Goal: Transaction & Acquisition: Purchase product/service

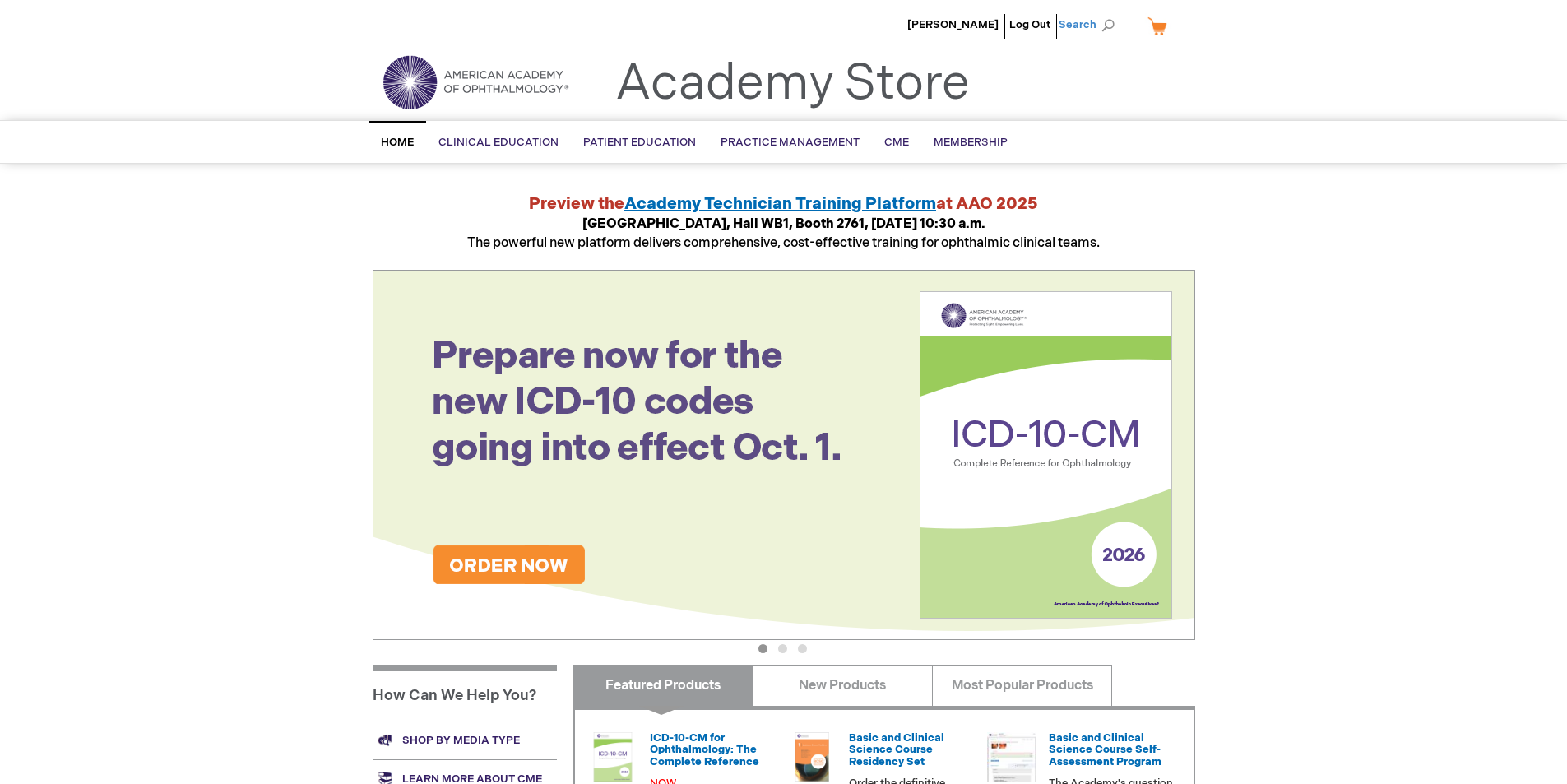
click at [1103, 24] on span "Search" at bounding box center [1090, 24] width 62 height 33
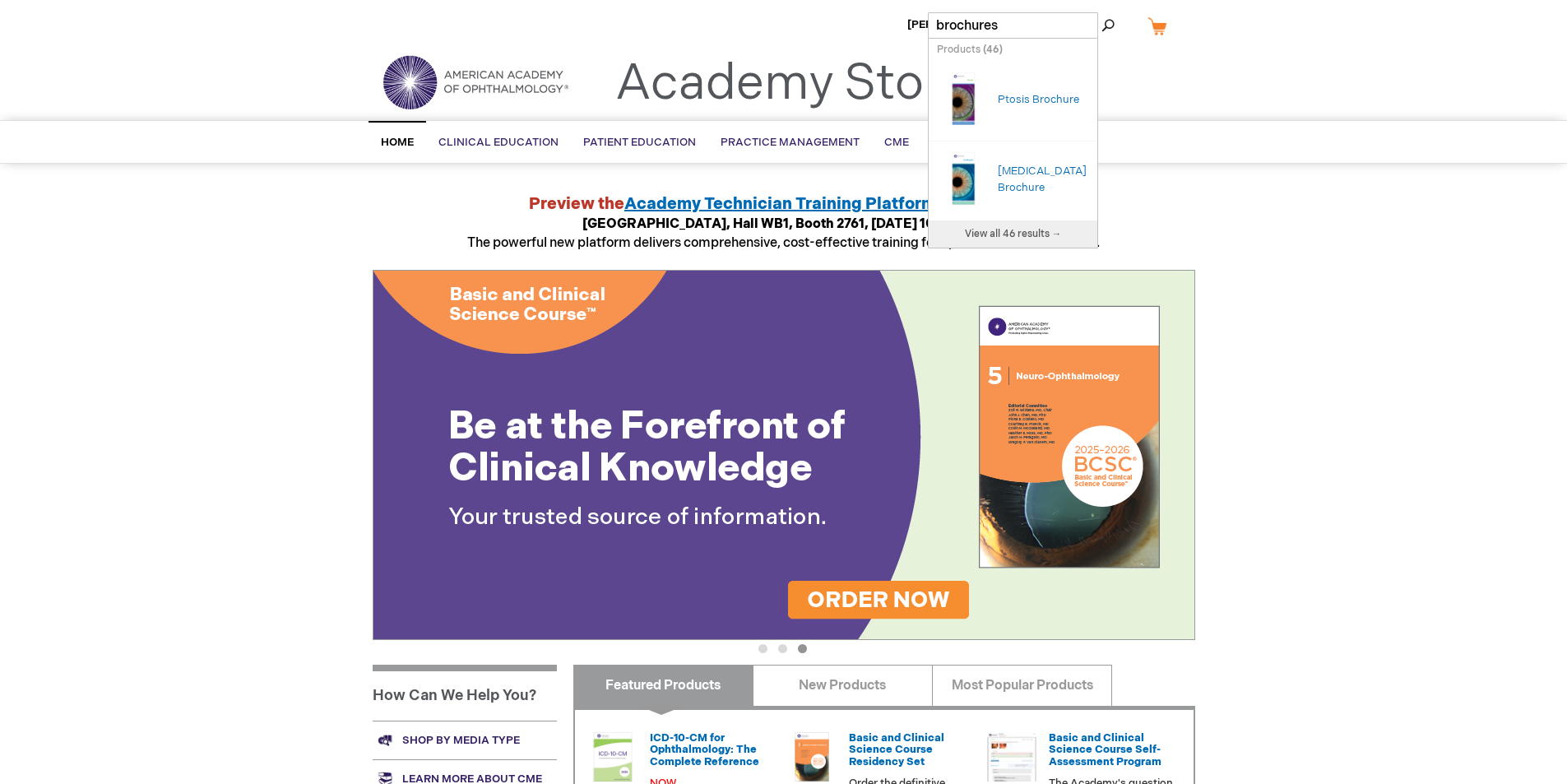
type input "brochures"
click at [1102, 12] on button "Search" at bounding box center [1108, 25] width 13 height 27
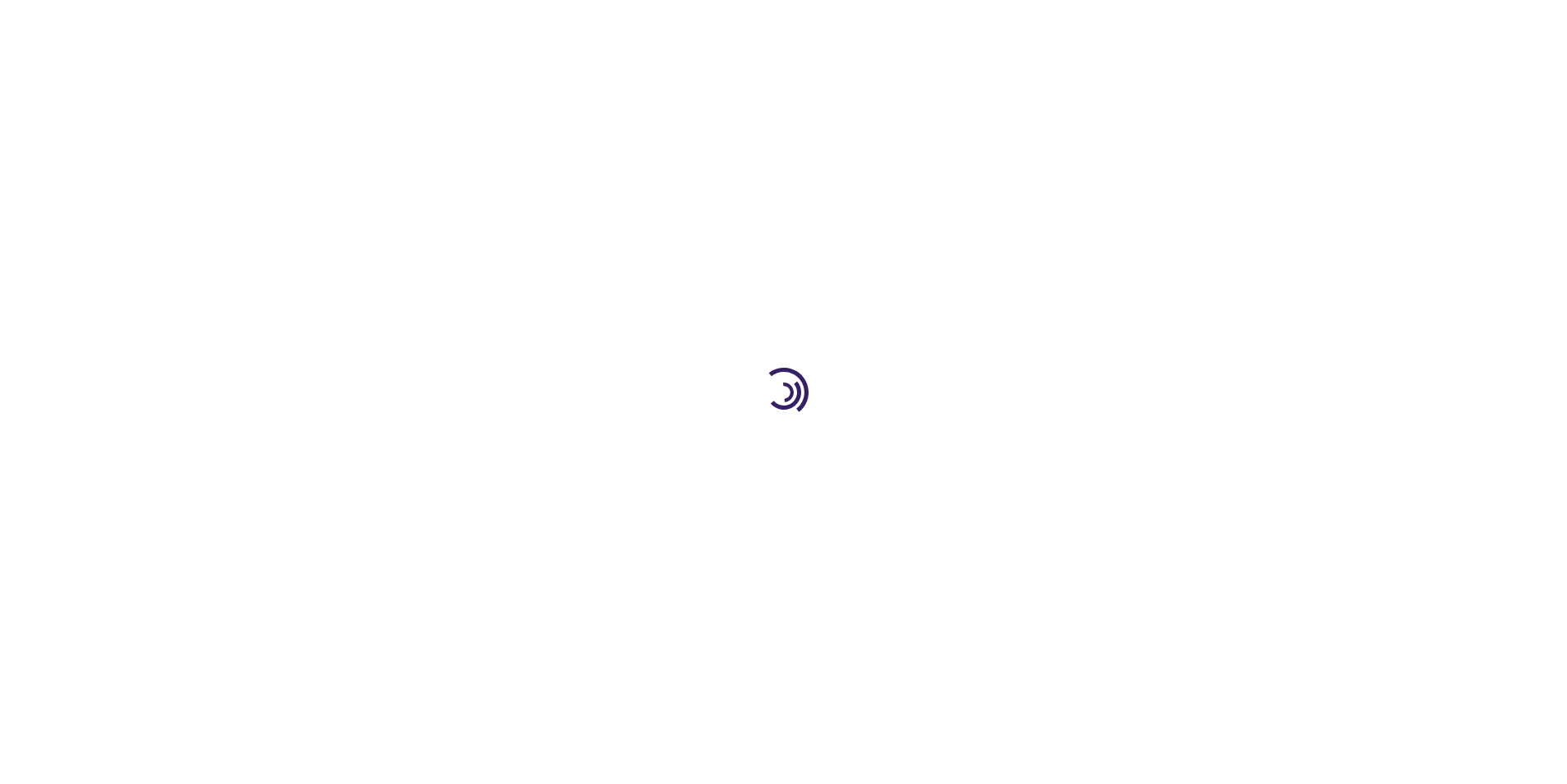
click at [1022, 237] on div at bounding box center [784, 392] width 1567 height 784
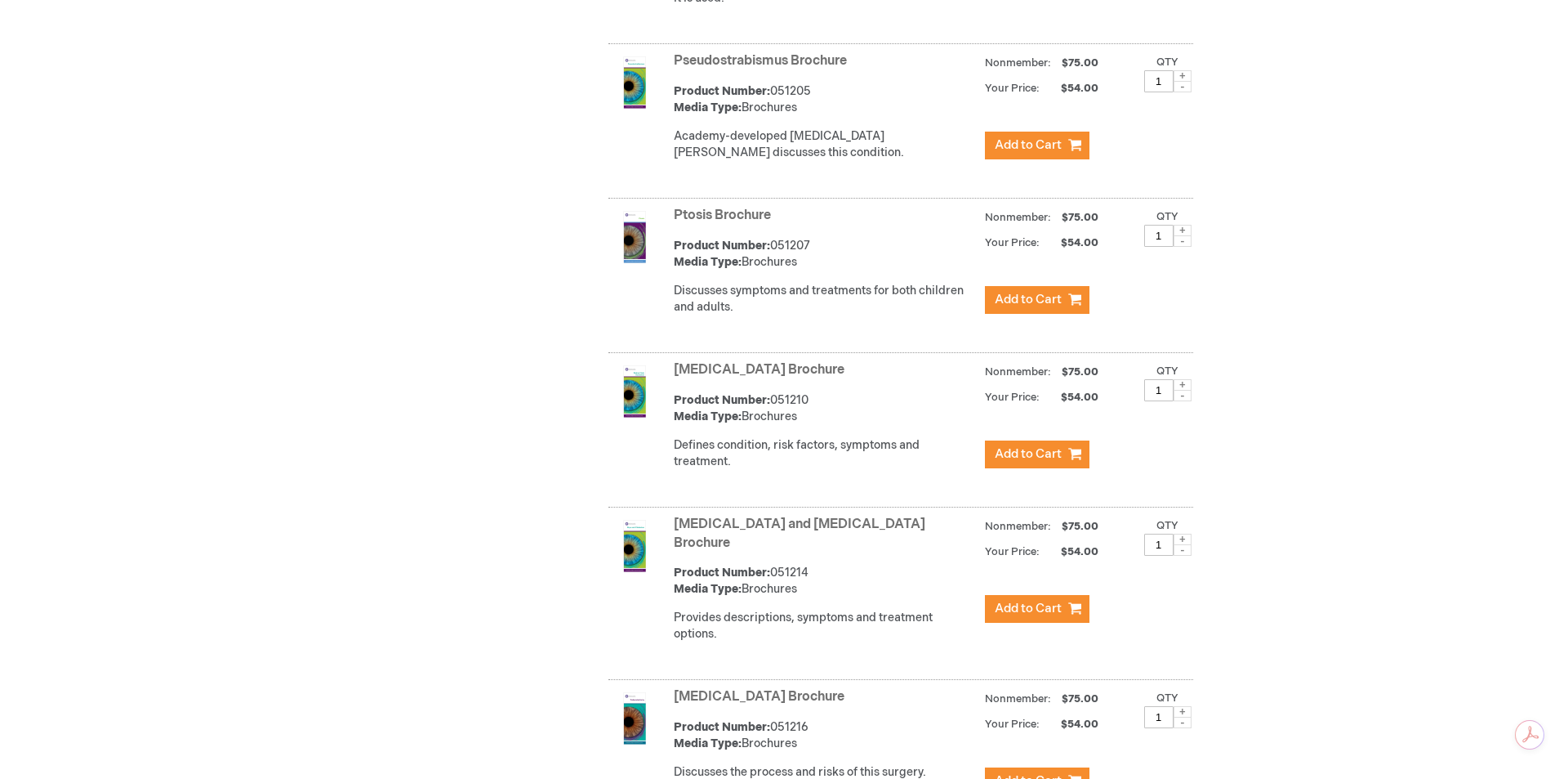
scroll to position [5555, 0]
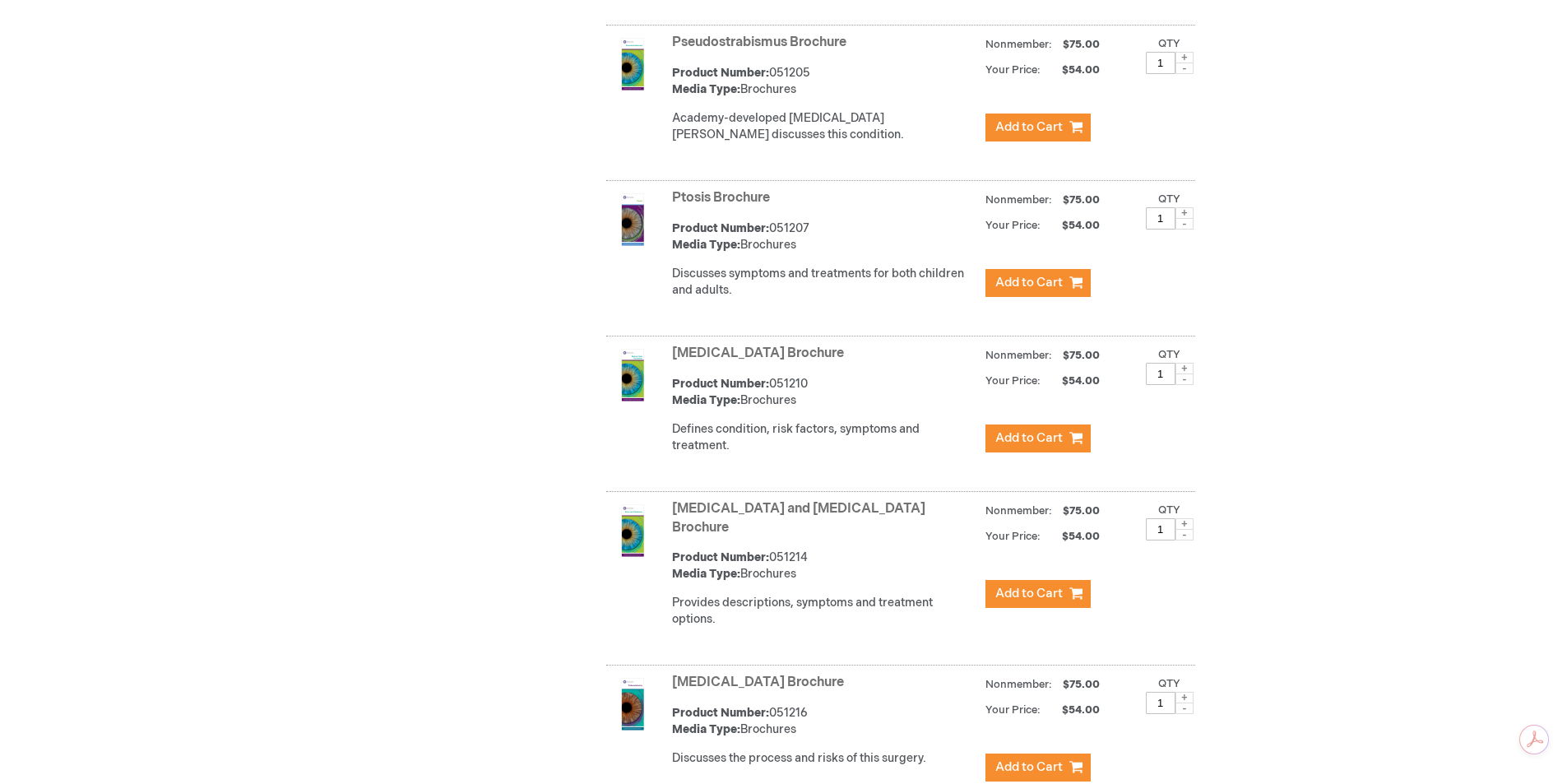
click at [1190, 363] on span at bounding box center [1184, 369] width 18 height 12
type input "2"
click at [1026, 430] on span "Add to Cart" at bounding box center [1029, 438] width 67 height 16
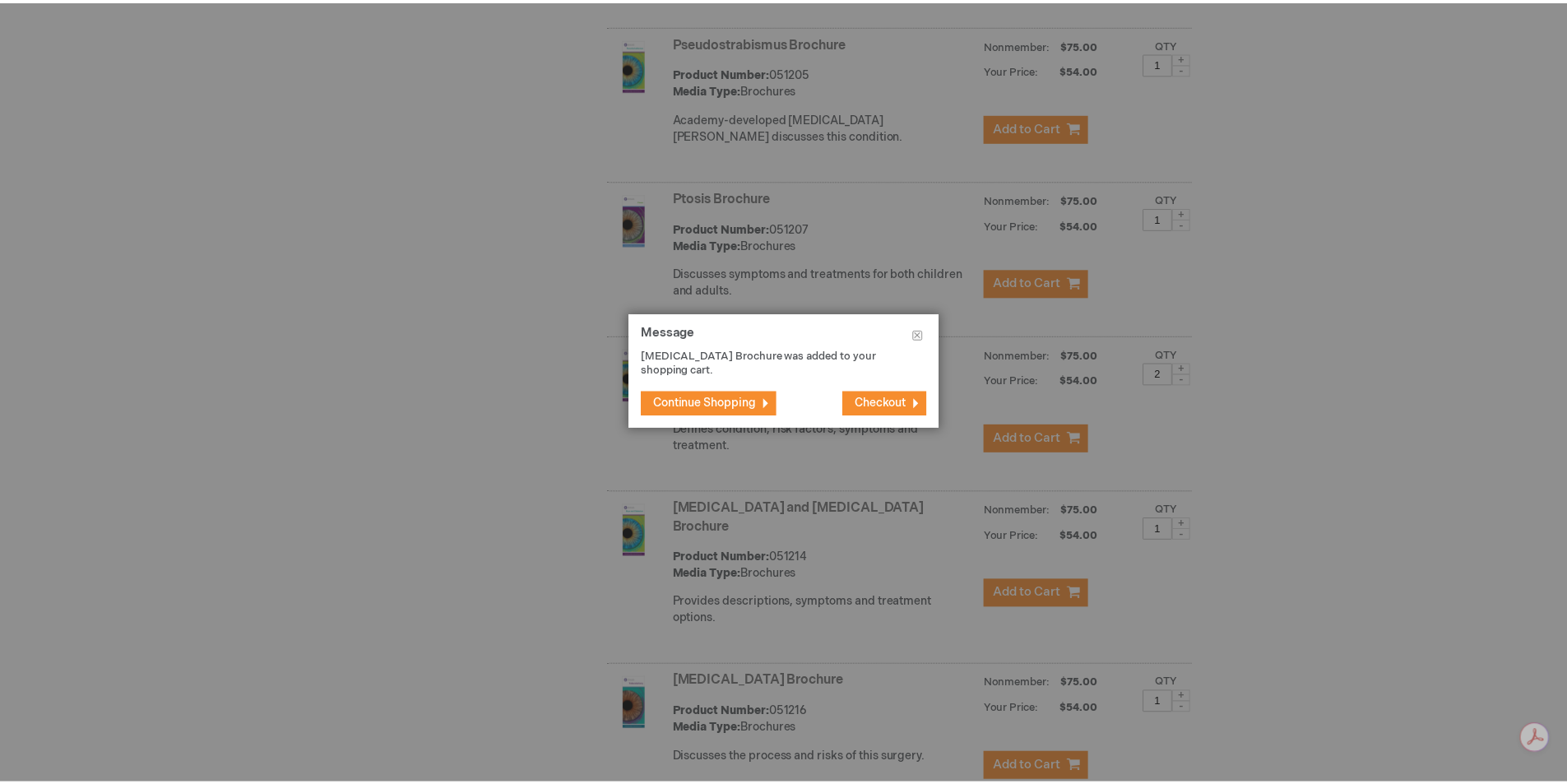
scroll to position [5608, 0]
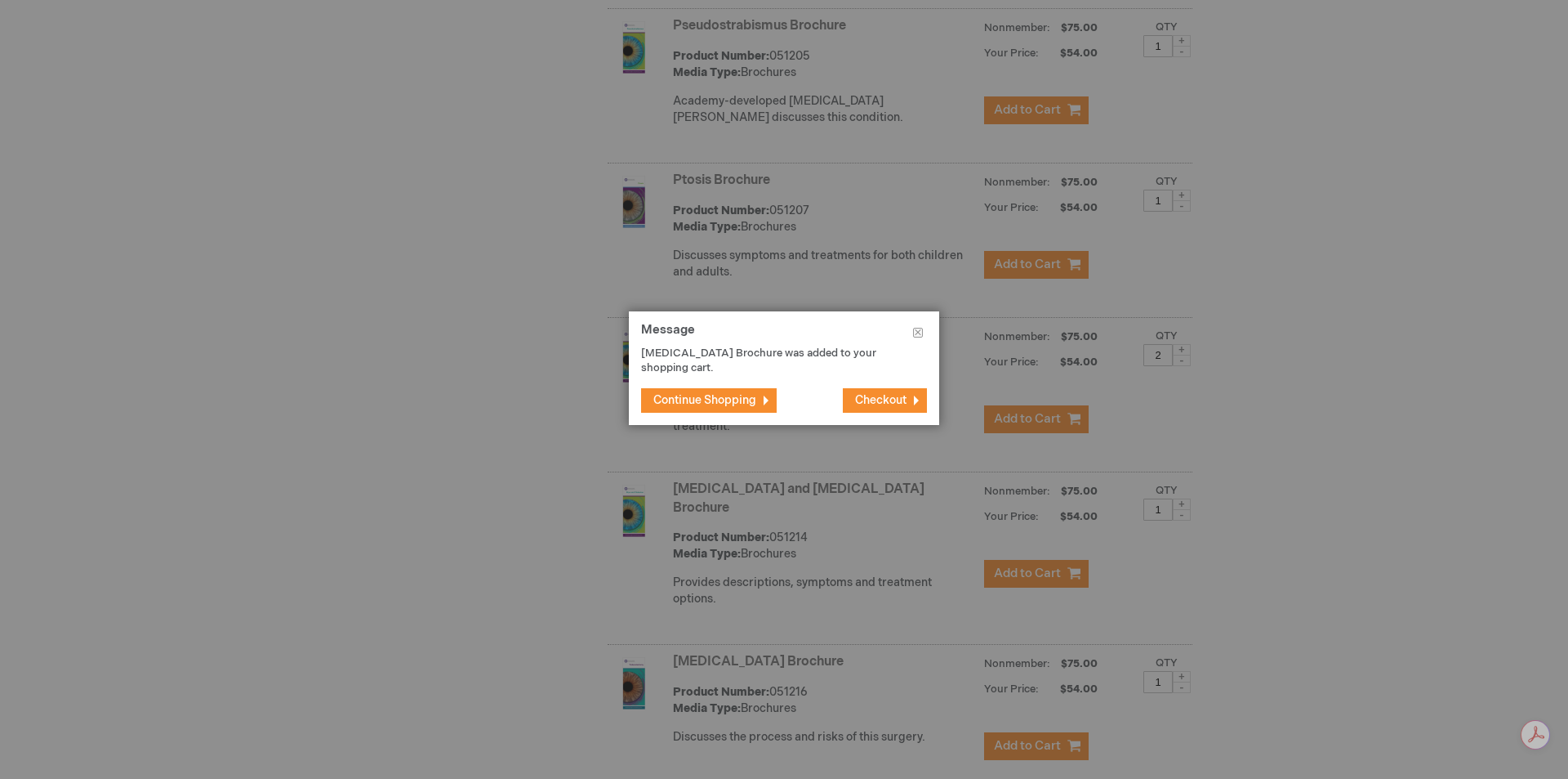
click at [701, 401] on span "Continue Shopping" at bounding box center [705, 400] width 103 height 14
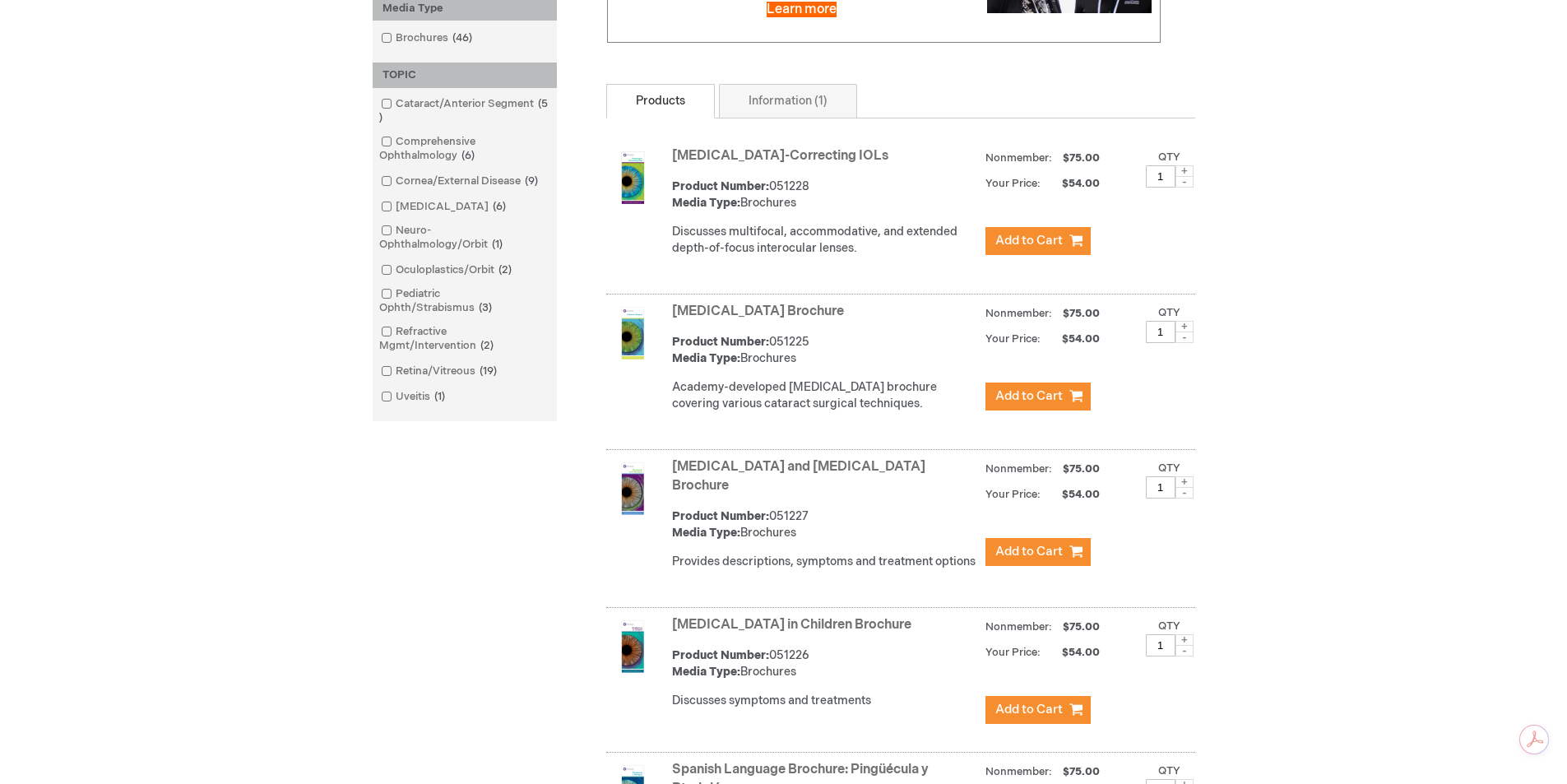
scroll to position [0, 0]
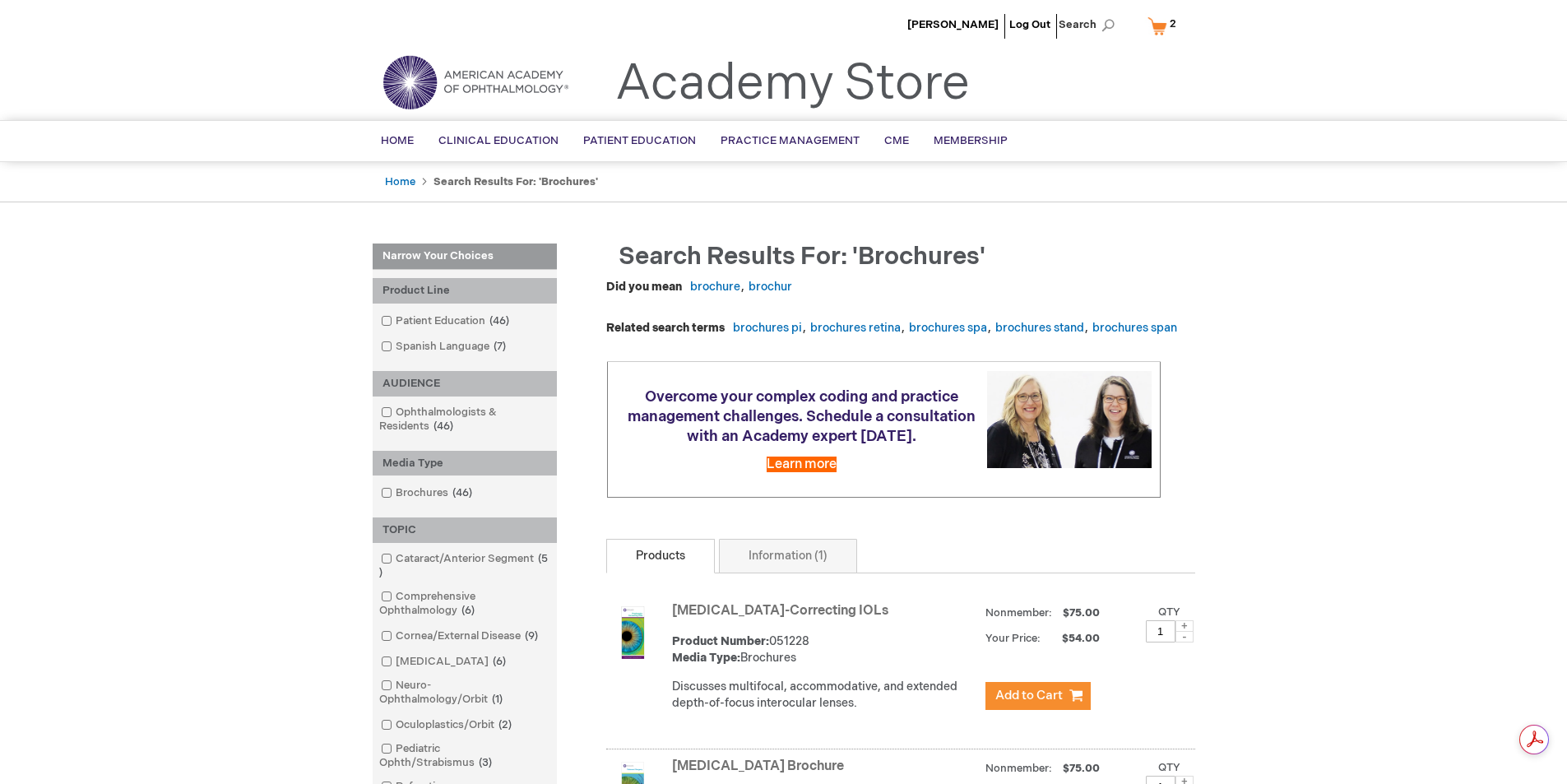
click at [1156, 37] on link "My Cart 2 2 items" at bounding box center [1165, 26] width 43 height 29
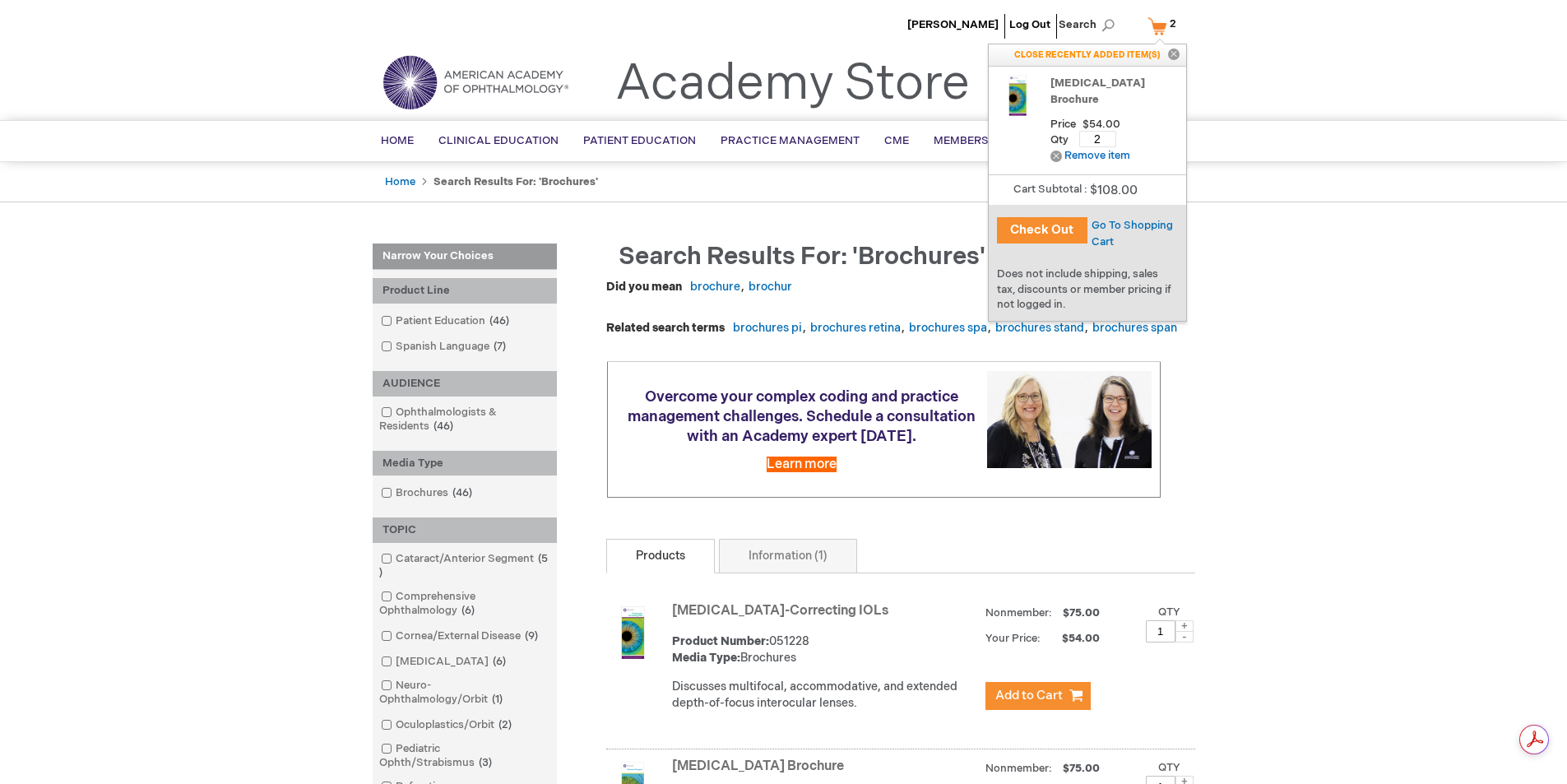
click at [1077, 235] on button "Check Out" at bounding box center [1041, 230] width 90 height 27
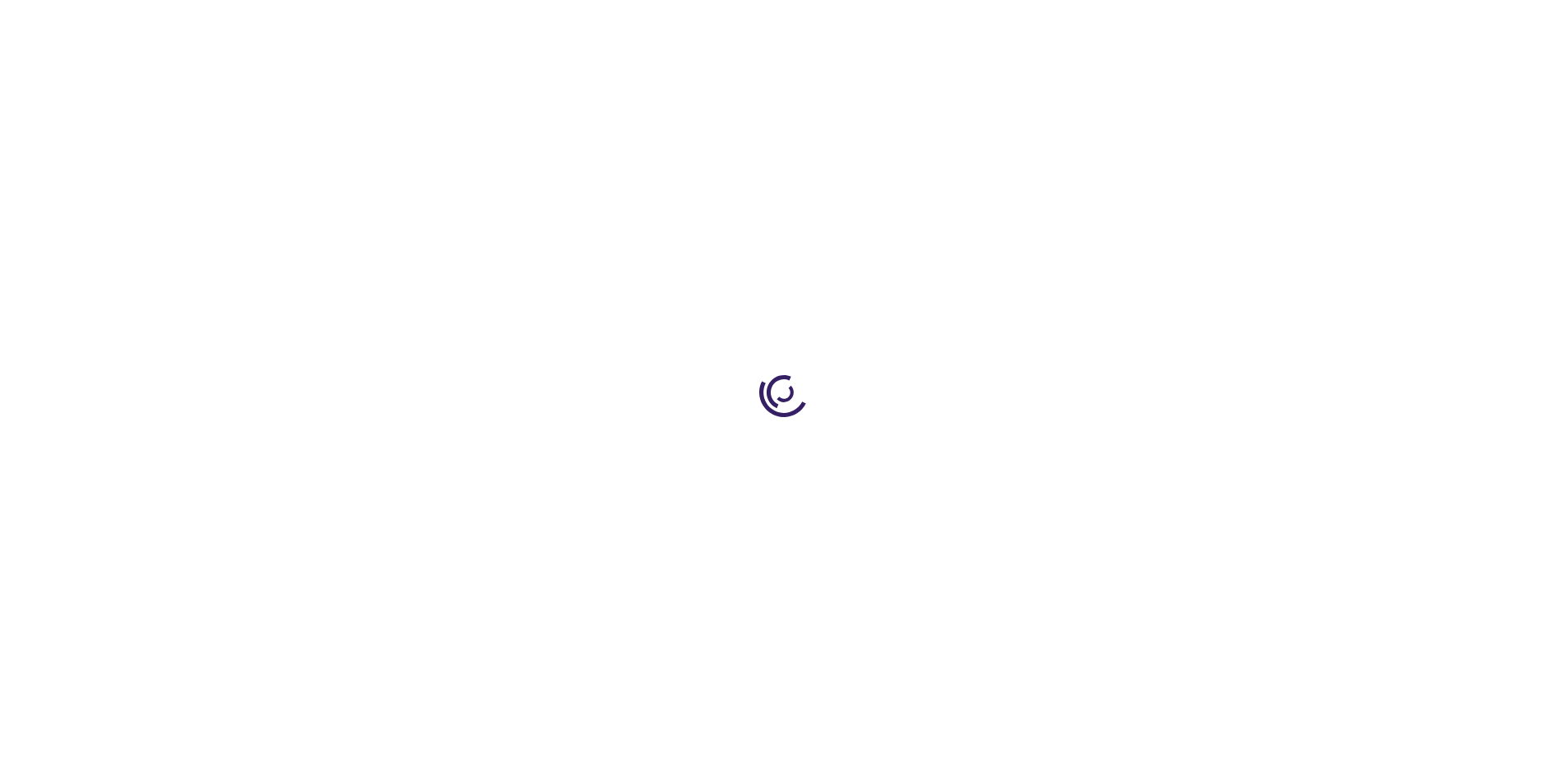
select select "US"
select select "44"
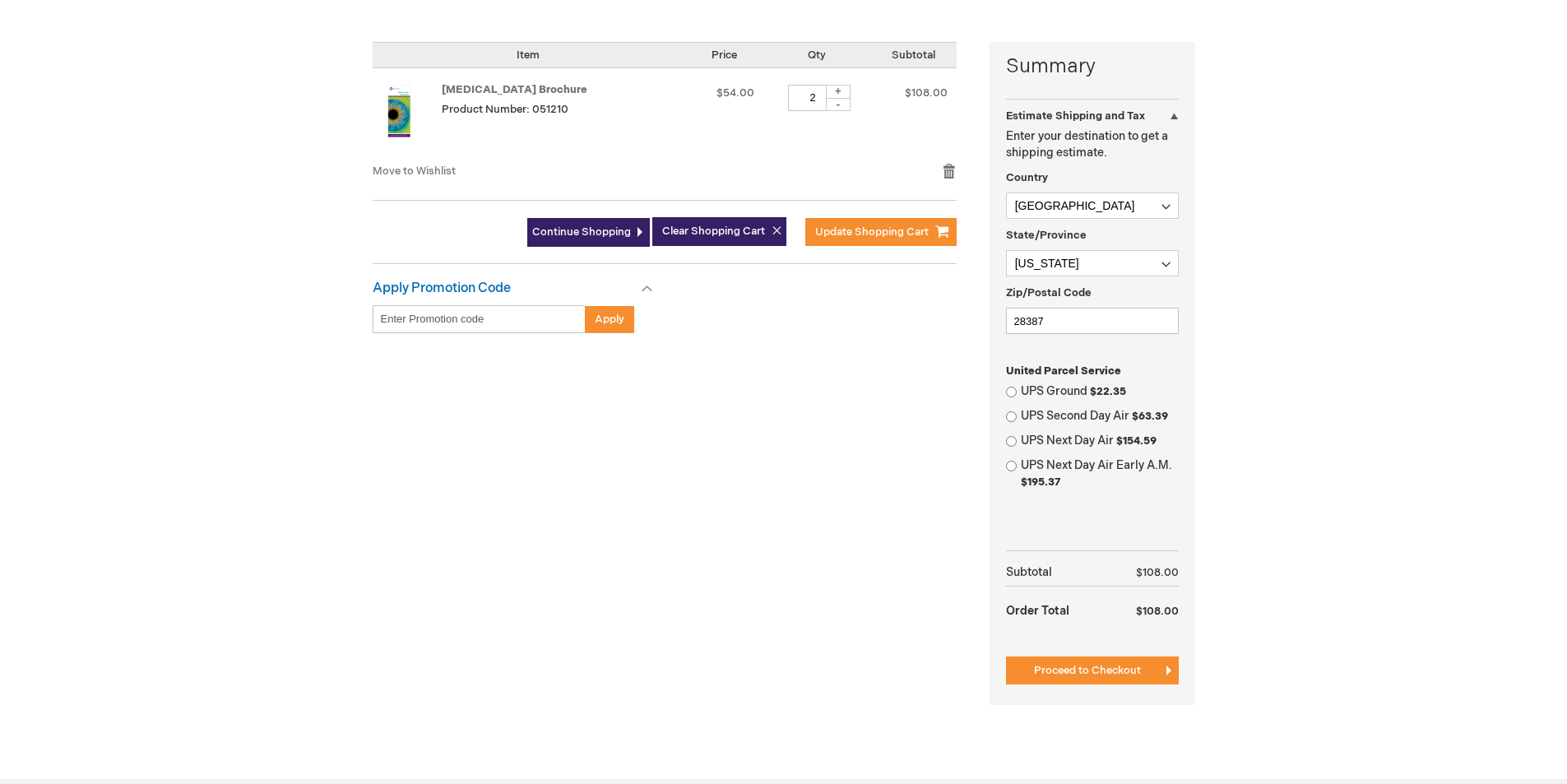
scroll to position [411, 0]
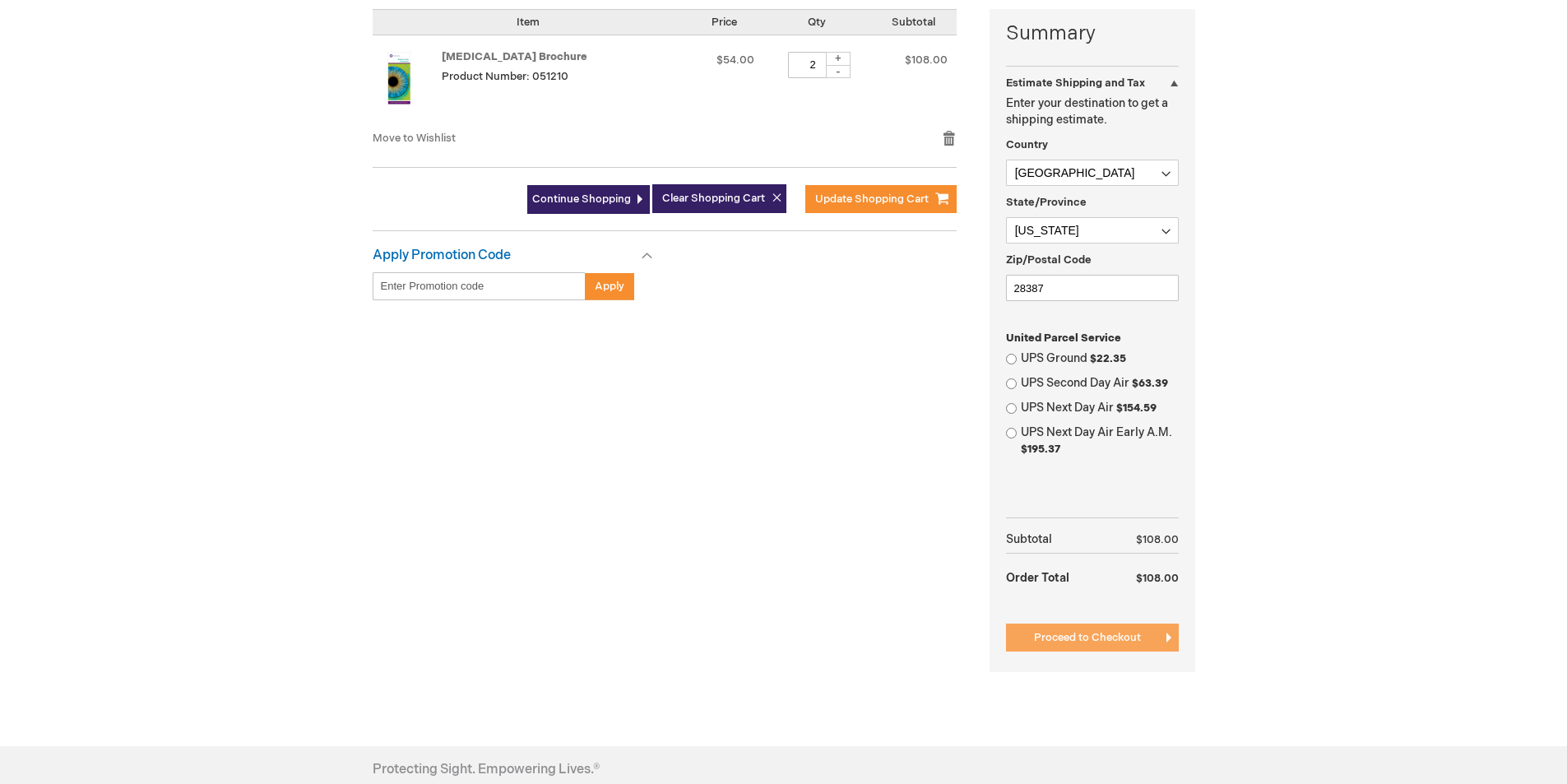
click at [1064, 644] on button "Proceed to Checkout" at bounding box center [1093, 637] width 173 height 28
click at [1017, 364] on div "UPS Ground $22.35" at bounding box center [1093, 358] width 173 height 17
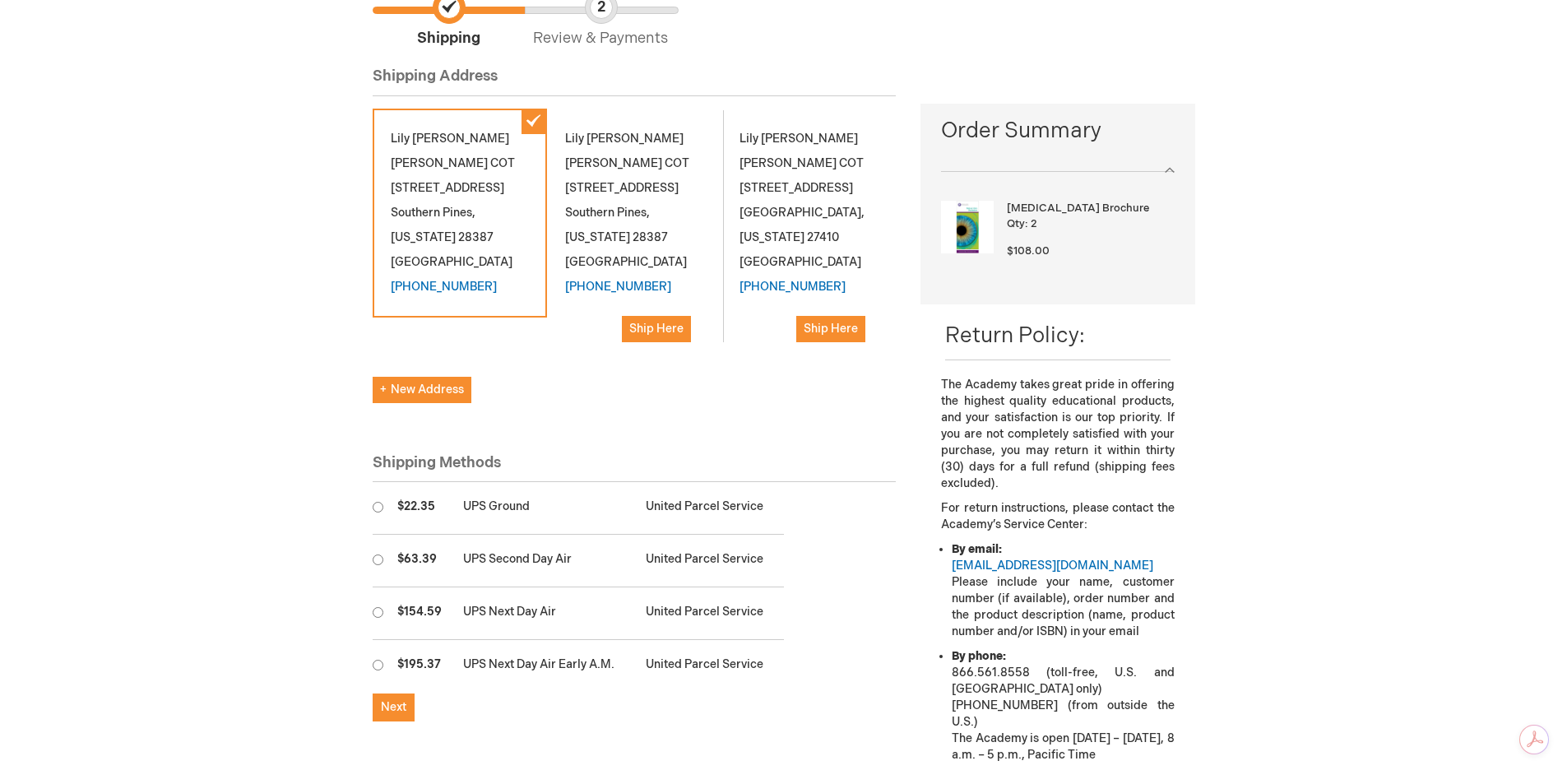
scroll to position [411, 0]
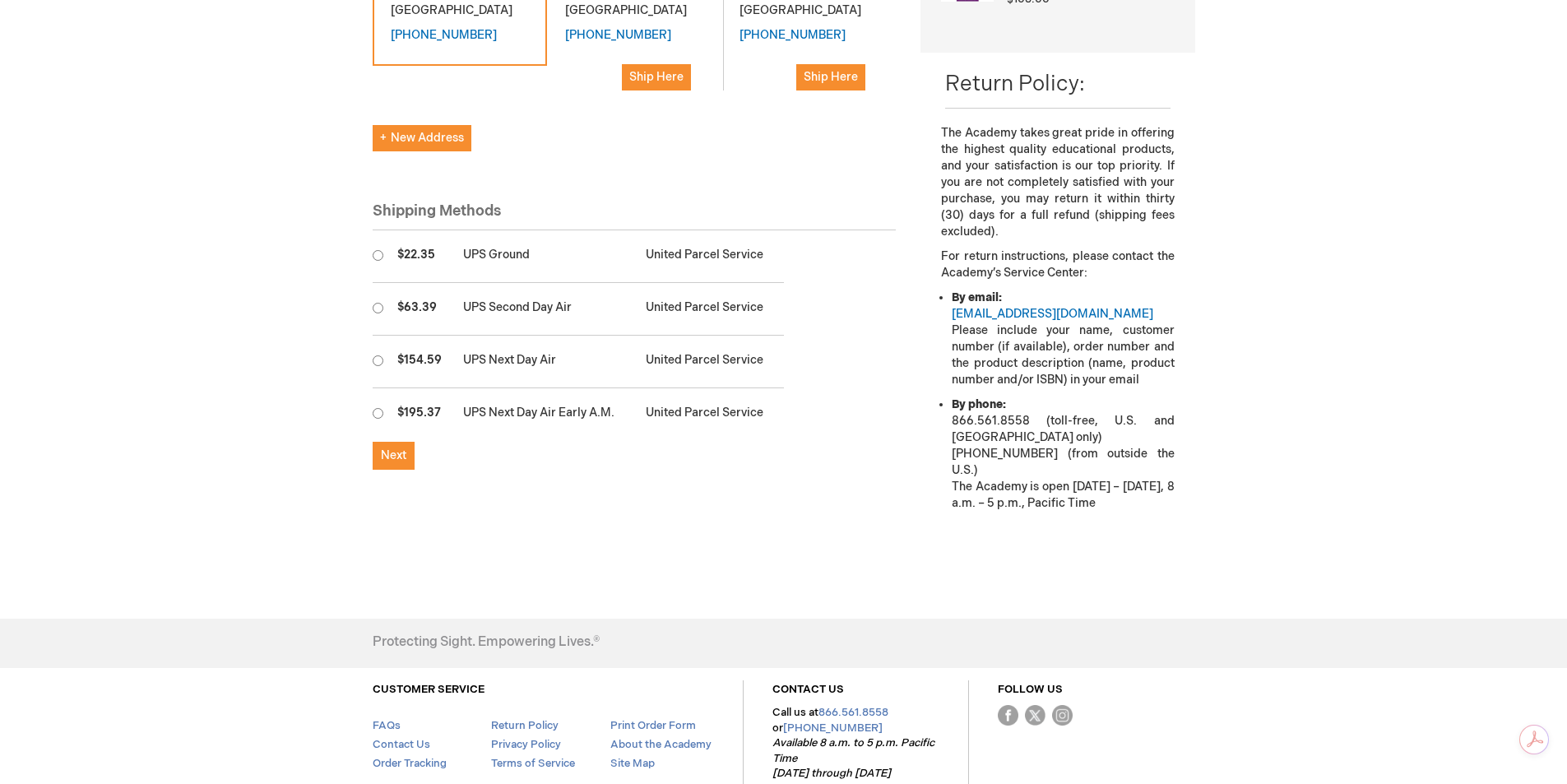
click at [382, 250] on input "radio" at bounding box center [378, 255] width 11 height 11
radio input "true"
click at [399, 462] on span "Next" at bounding box center [394, 455] width 26 height 14
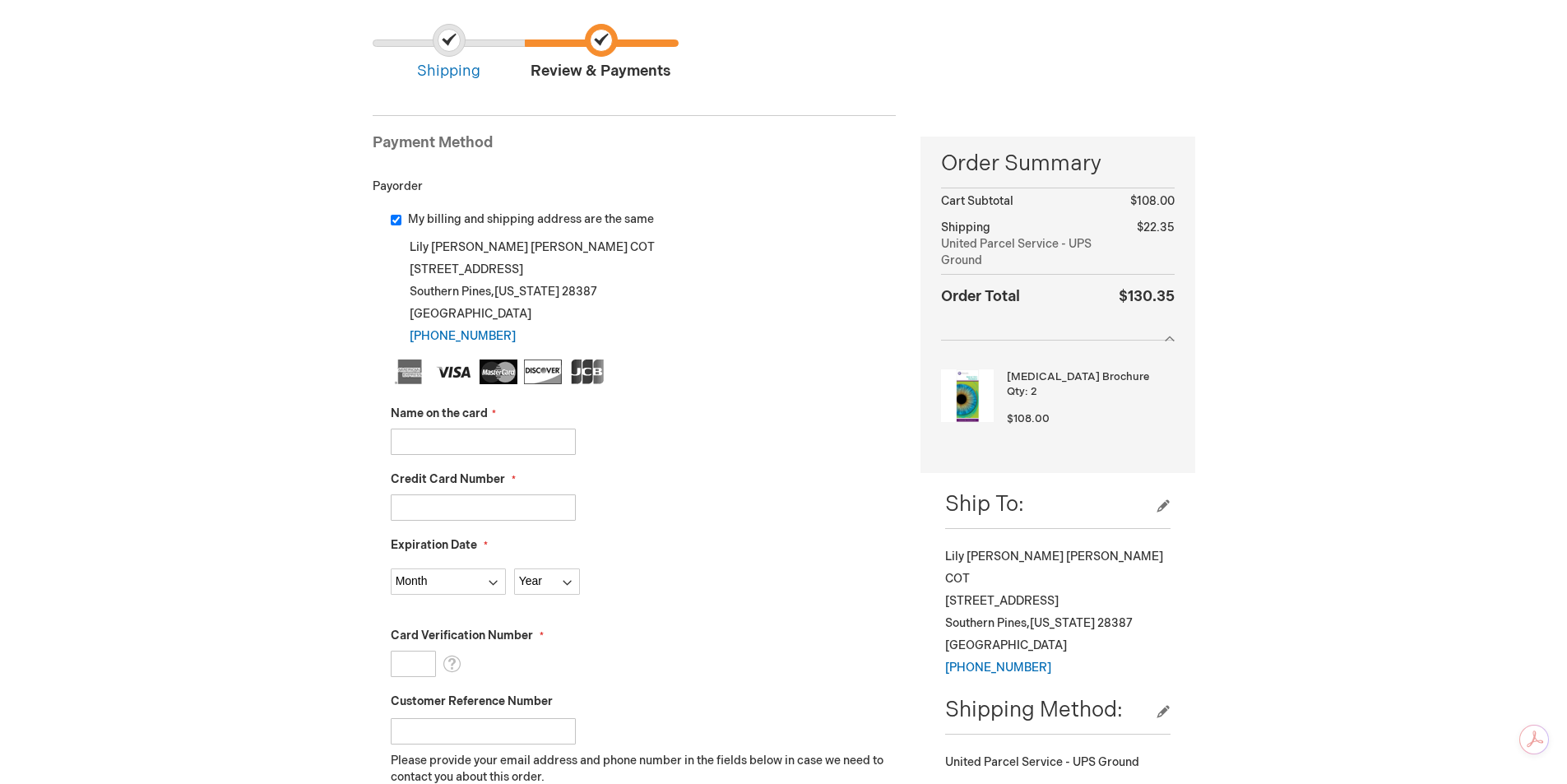
scroll to position [247, 0]
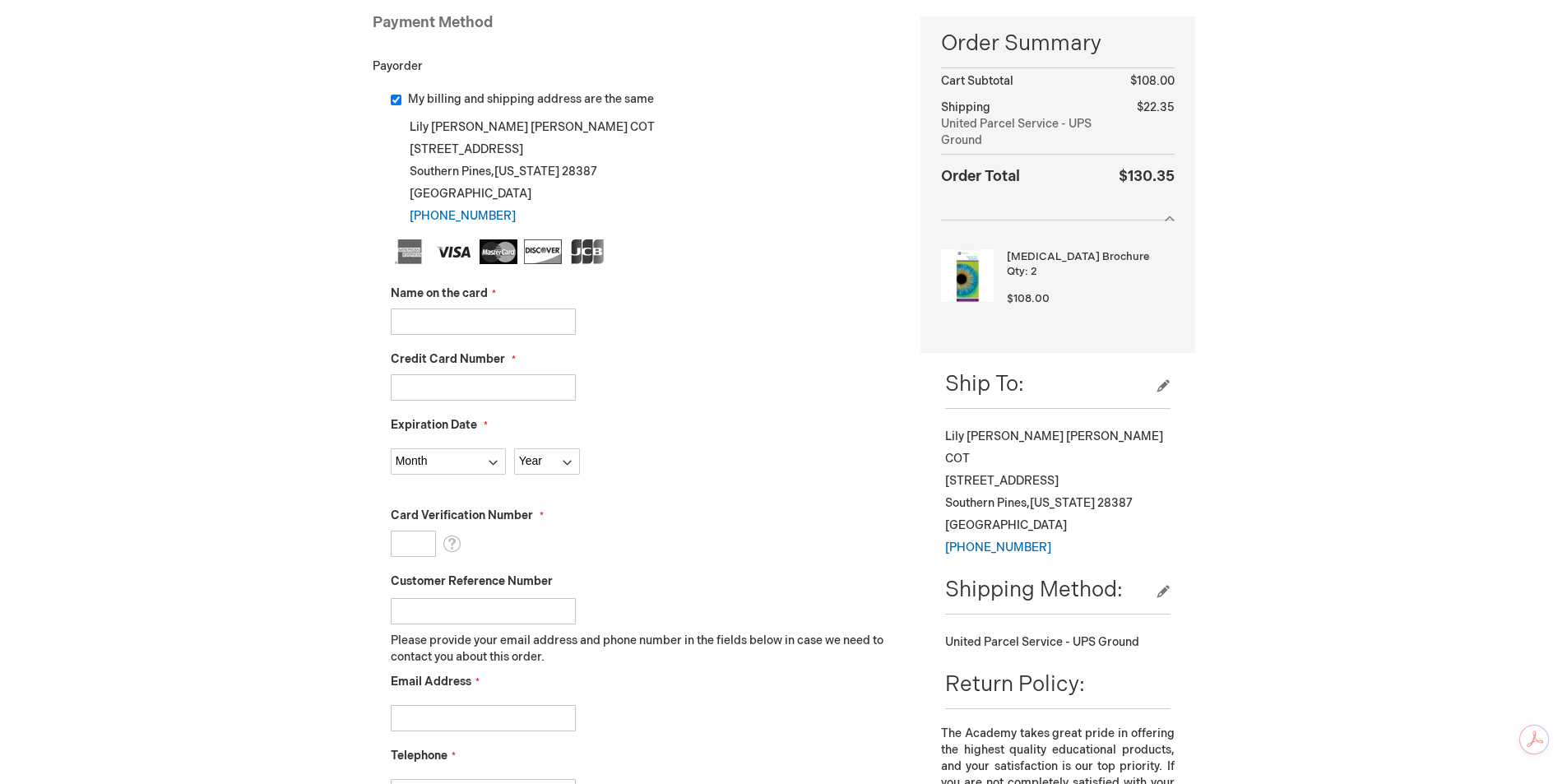
drag, startPoint x: 462, startPoint y: 302, endPoint x: 460, endPoint y: 324, distance: 22.1
click at [461, 323] on div "Name on the card" at bounding box center [644, 310] width 506 height 50
click at [460, 324] on input "Name on the card" at bounding box center [483, 321] width 185 height 27
type input "Janae Harrison"
type input "379409300333008"
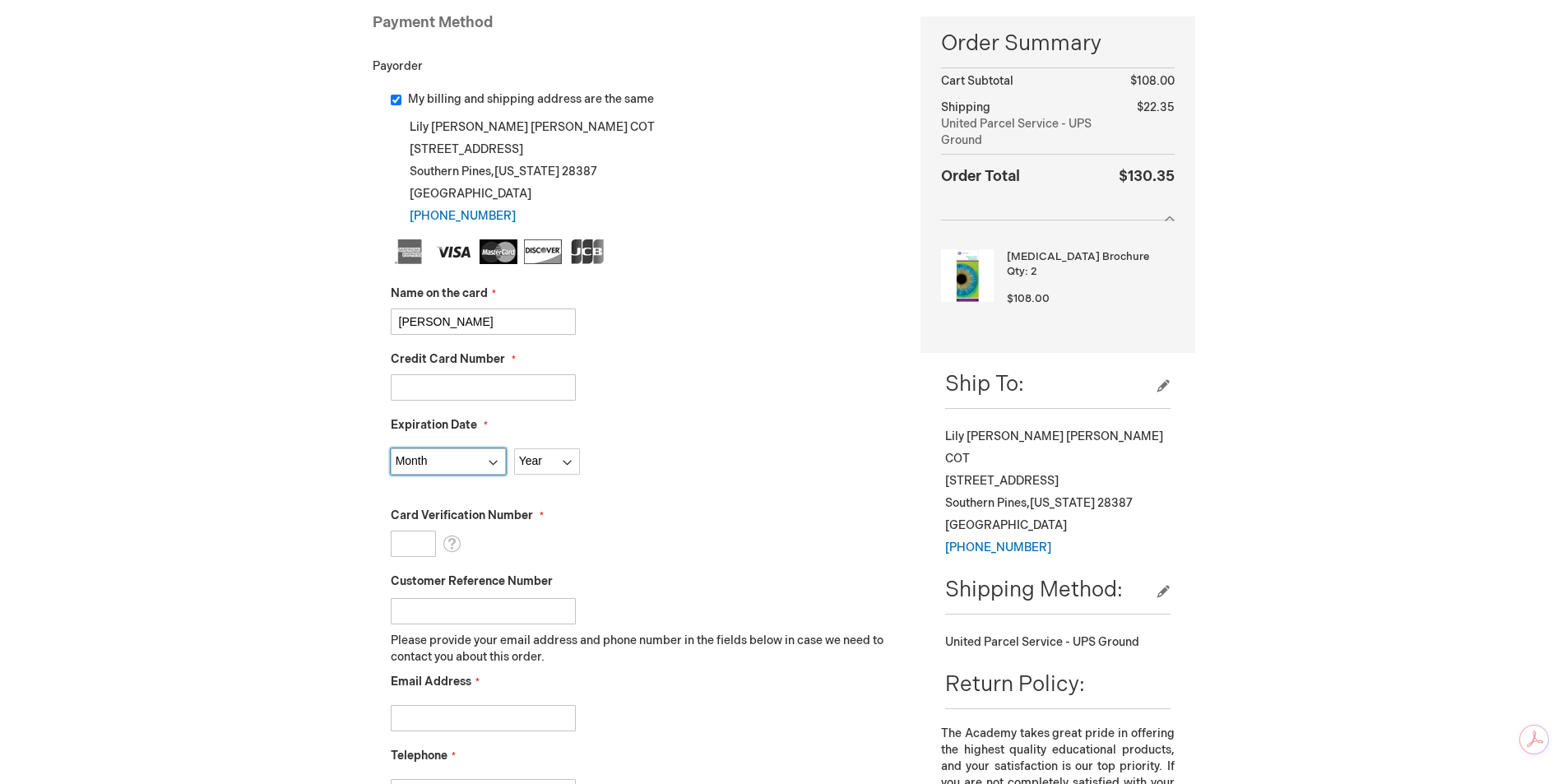
select select "6"
select select "2030"
type input "6064"
click at [432, 616] on input "Customer Reference Number" at bounding box center [483, 611] width 185 height 27
type input "JPIN"
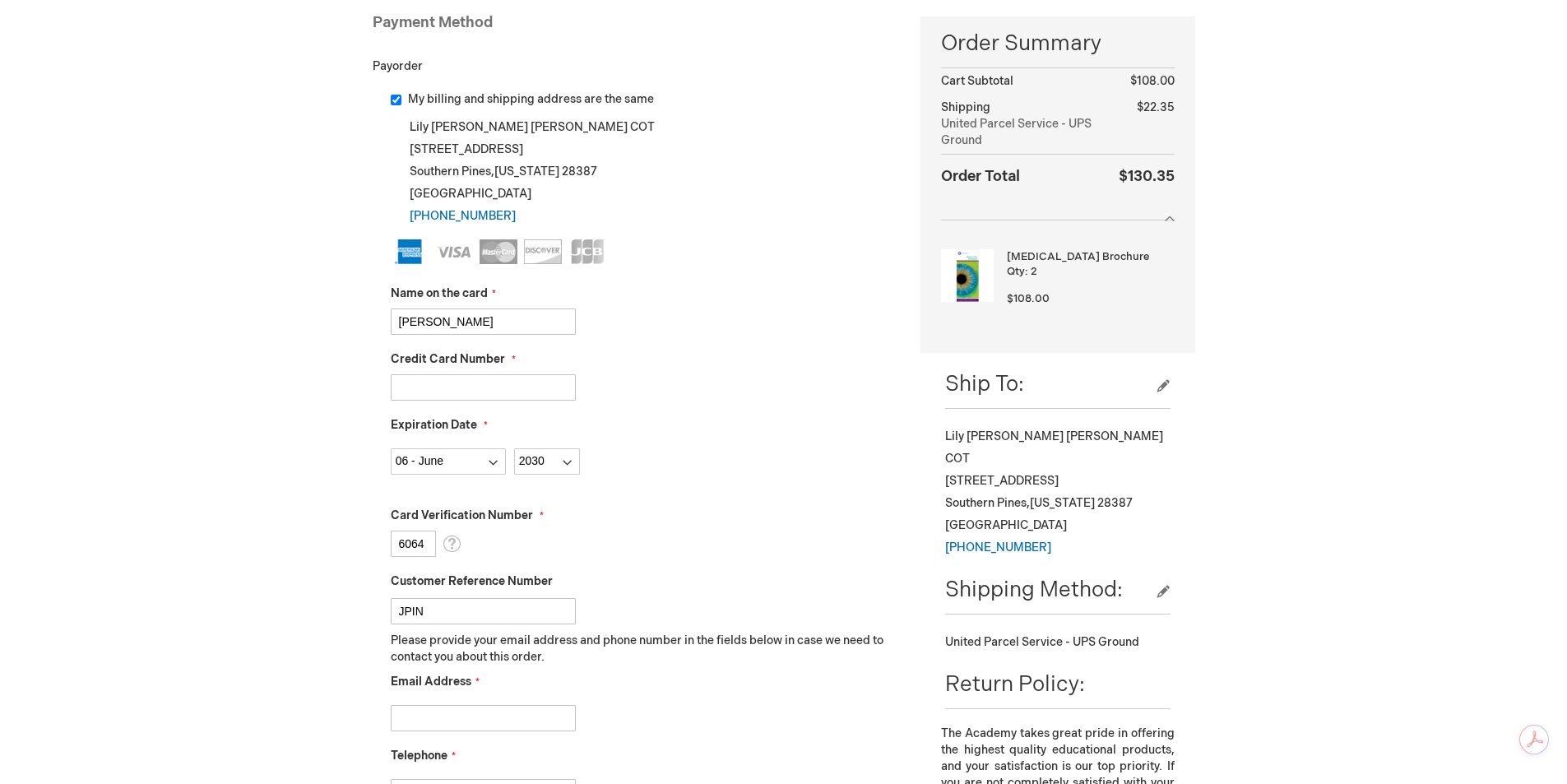
click at [419, 721] on input "Email Address" at bounding box center [483, 718] width 185 height 27
type input "janae.harrison@carolinaeye.com"
type input "9102952100"
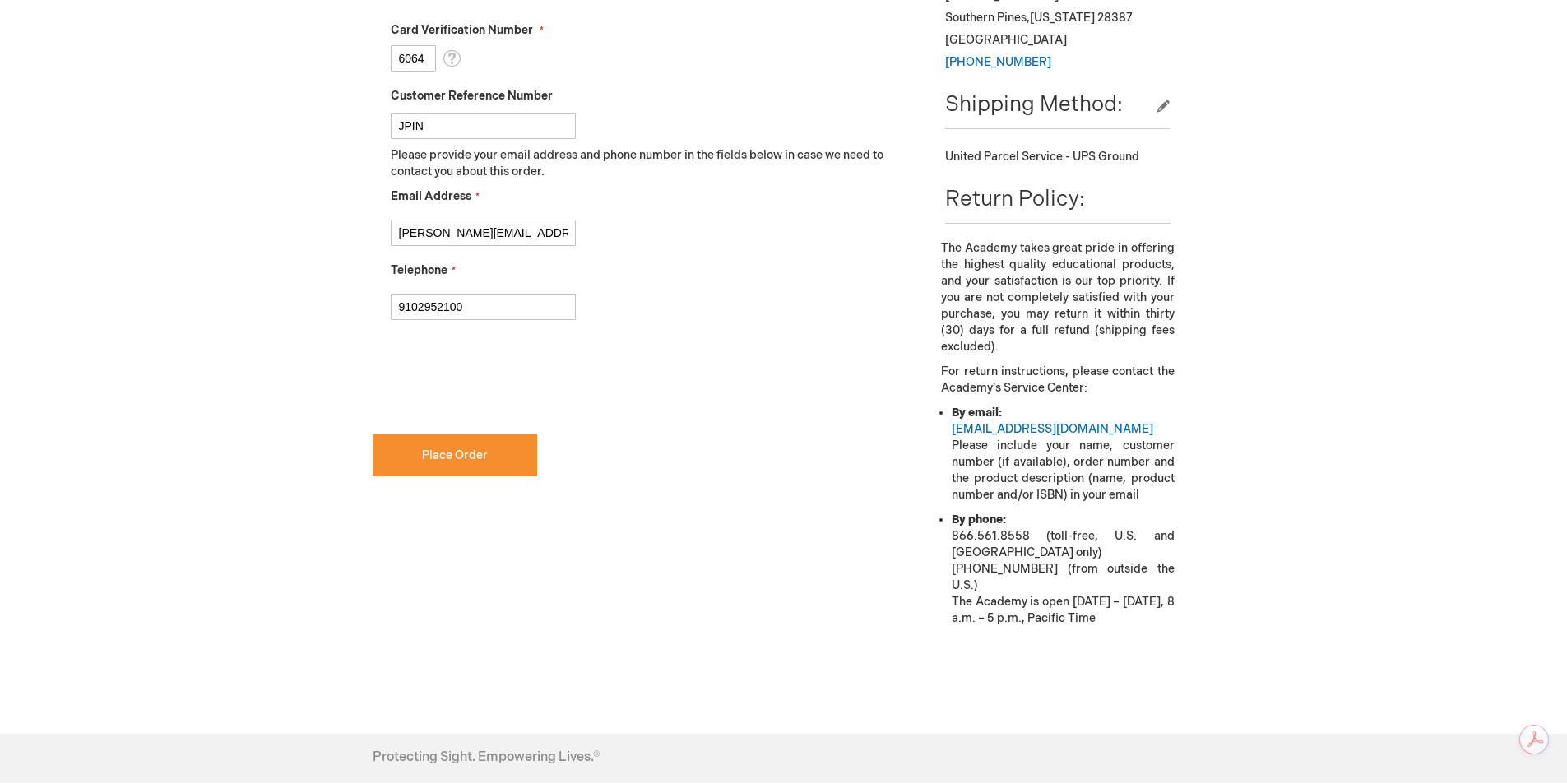
scroll to position [740, 0]
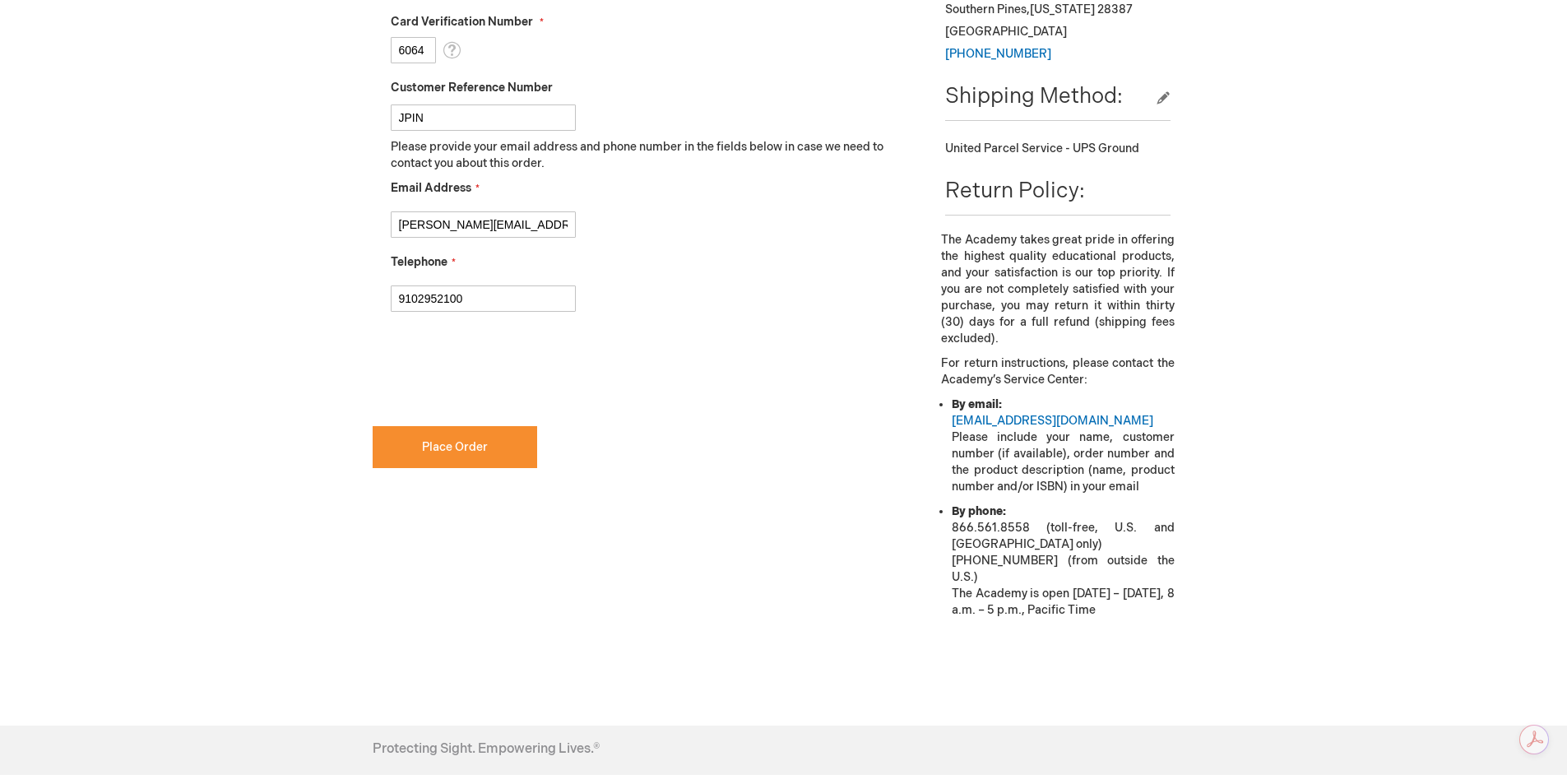
checkbox input "true"
click at [480, 446] on span "Place Order" at bounding box center [455, 447] width 65 height 14
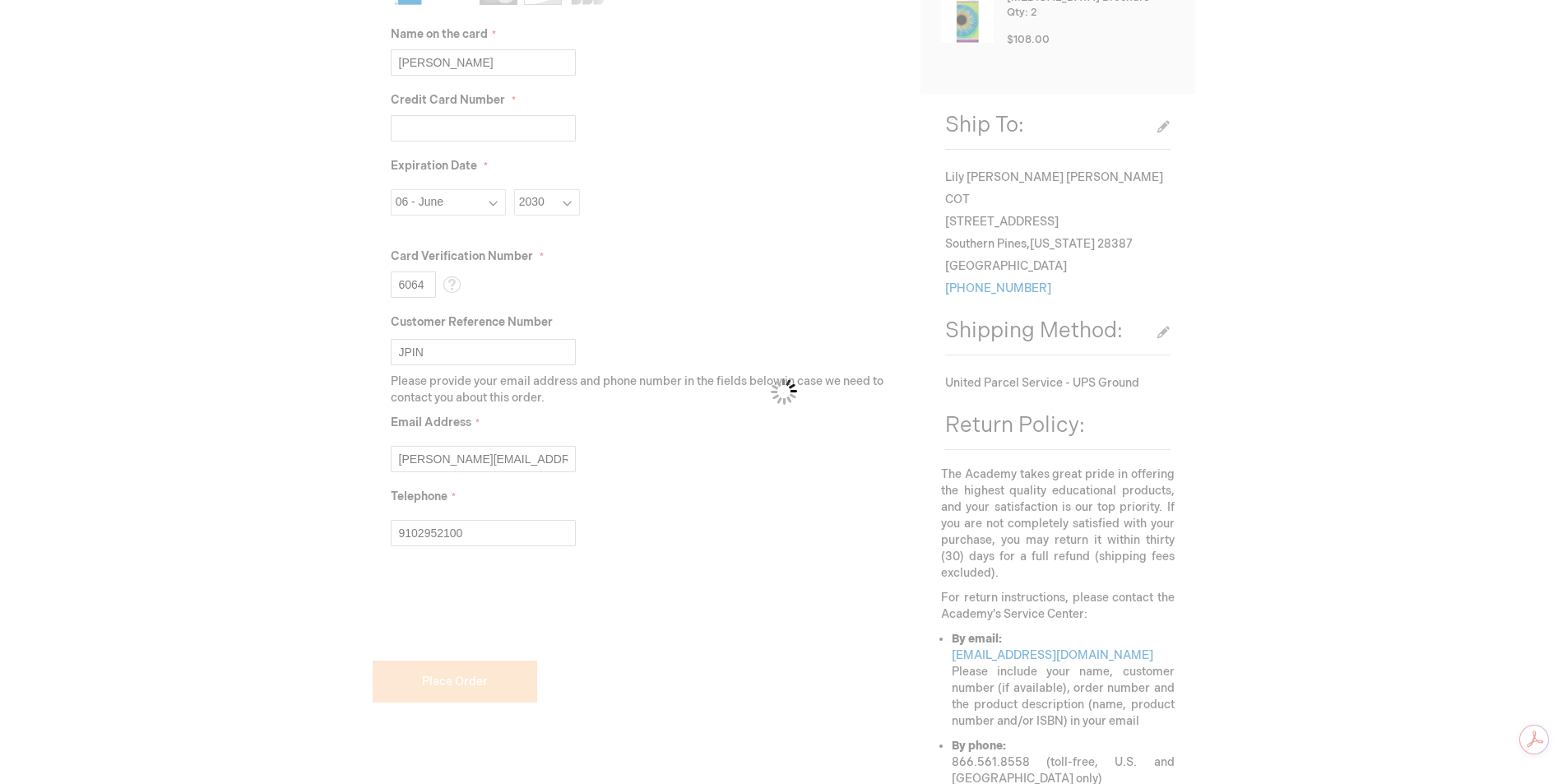
scroll to position [165, 0]
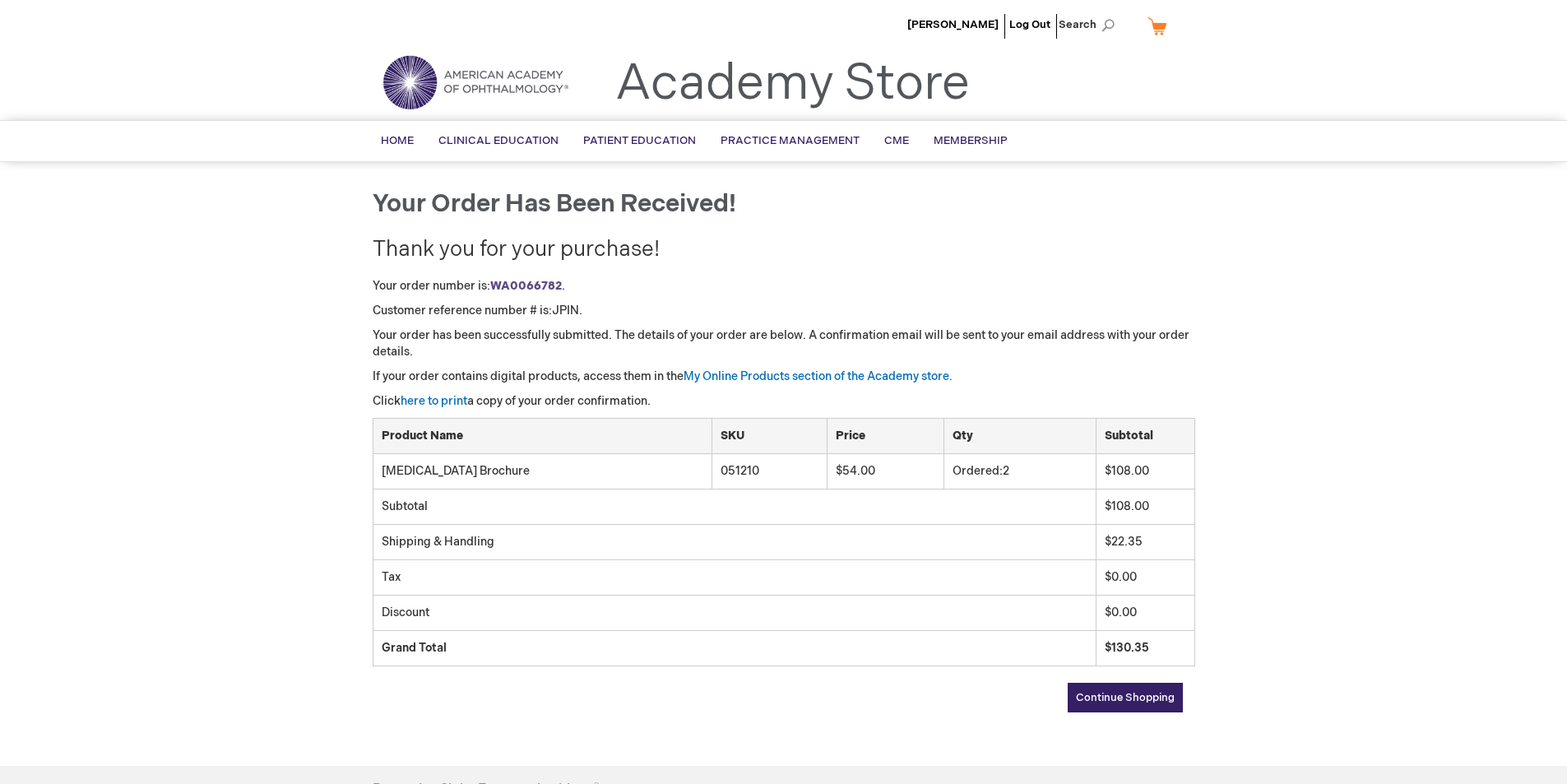
click at [1122, 688] on link "Continue Shopping" at bounding box center [1126, 698] width 115 height 30
